Goal: Transaction & Acquisition: Book appointment/travel/reservation

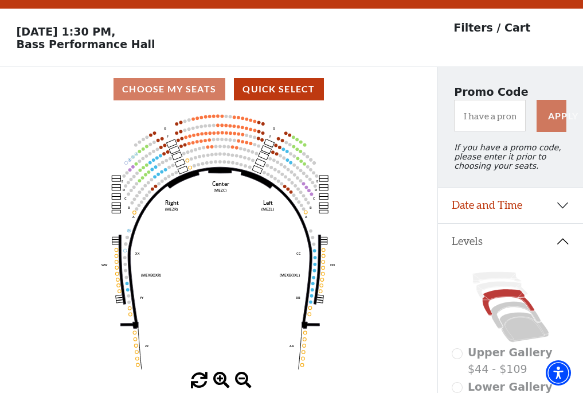
scroll to position [53, 0]
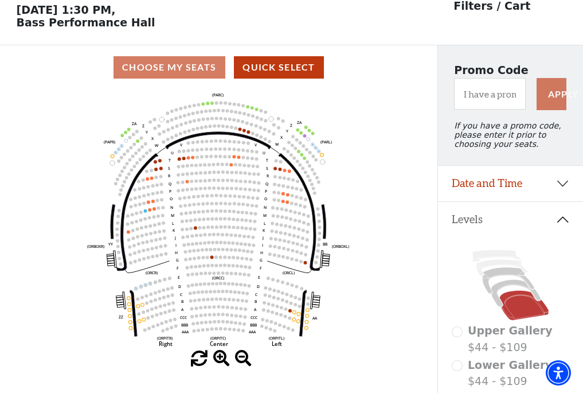
scroll to position [53, 0]
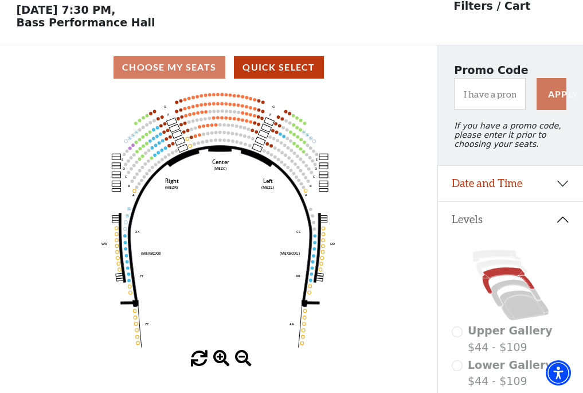
scroll to position [53, 0]
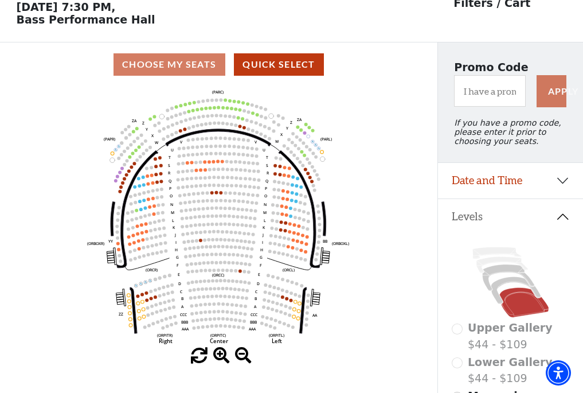
scroll to position [53, 0]
